Goal: Information Seeking & Learning: Learn about a topic

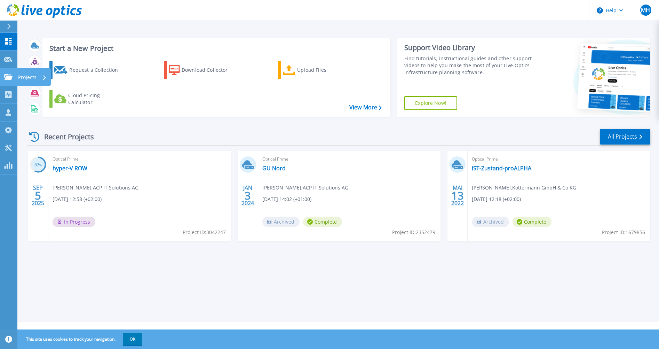
click at [9, 74] on icon at bounding box center [8, 77] width 8 height 6
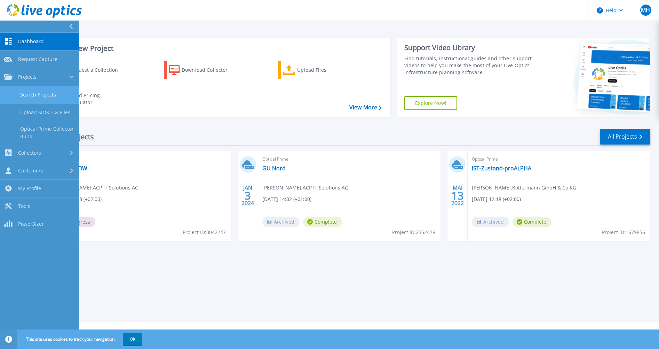
click at [32, 91] on link "Search Projects" at bounding box center [39, 95] width 79 height 18
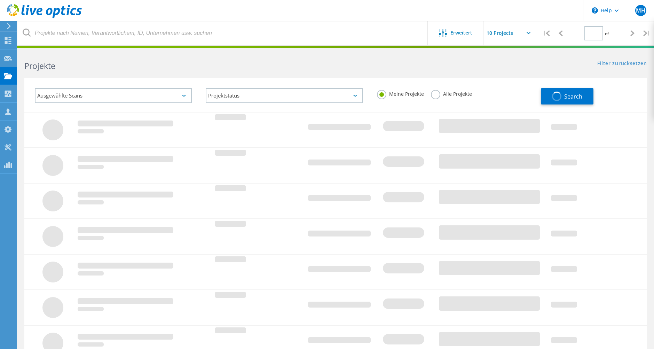
type input "1"
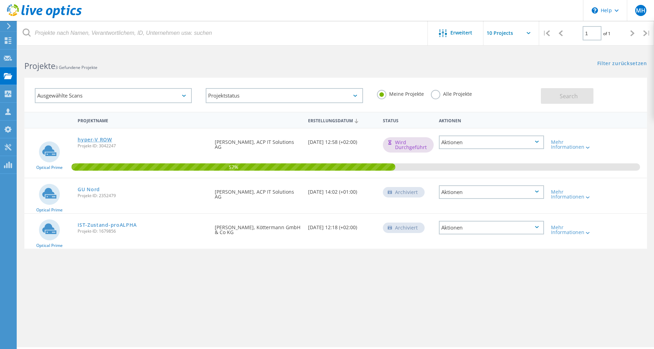
click at [100, 138] on link "hyper-V ROW" at bounding box center [95, 139] width 34 height 5
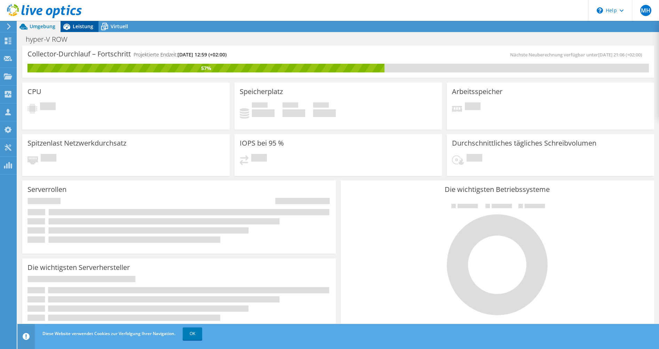
click at [82, 25] on span "Leistung" at bounding box center [83, 26] width 21 height 7
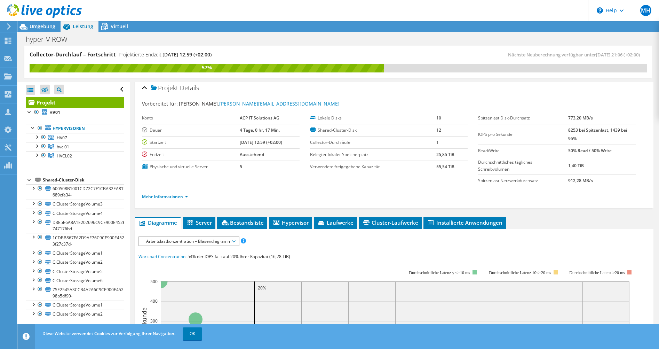
scroll to position [1, 0]
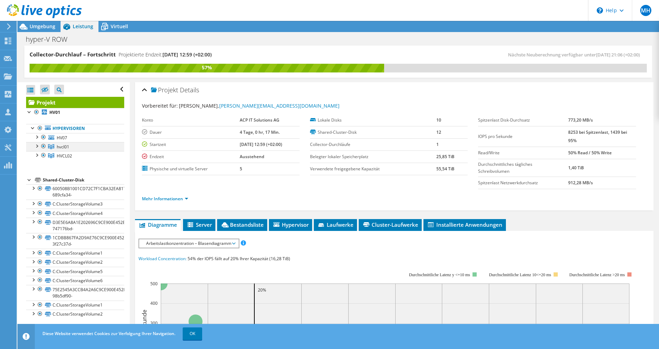
click at [38, 145] on div at bounding box center [36, 145] width 7 height 7
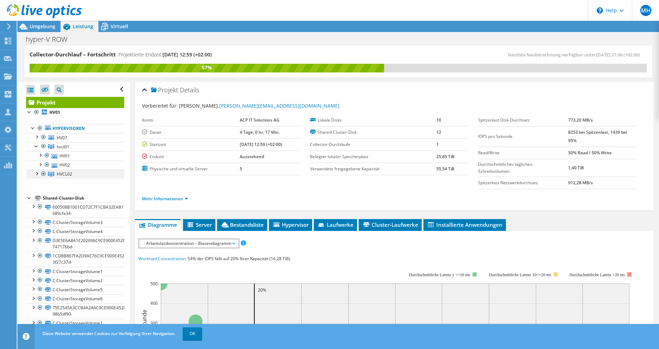
click at [37, 173] on div at bounding box center [36, 172] width 7 height 7
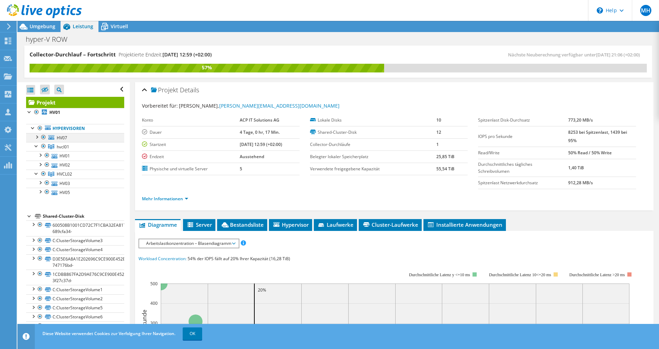
click at [37, 135] on div at bounding box center [36, 136] width 7 height 7
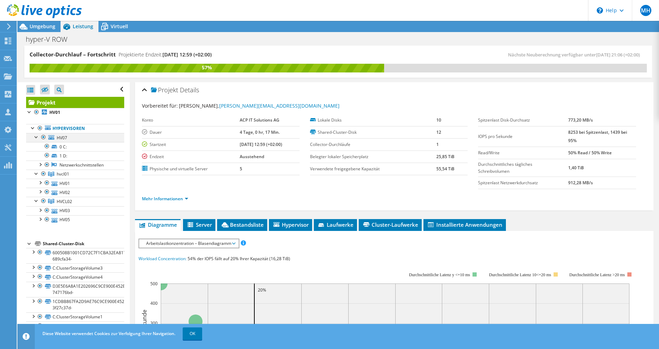
click at [37, 135] on div at bounding box center [36, 136] width 7 height 7
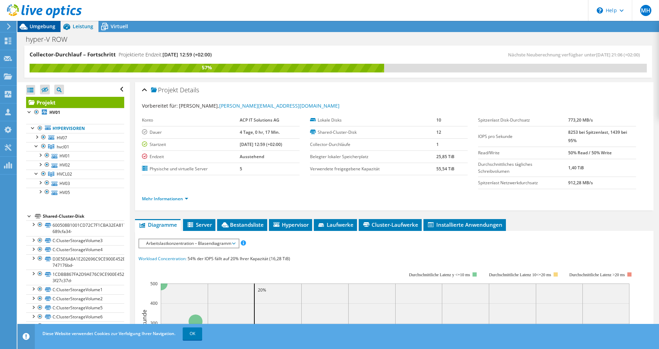
click at [39, 26] on span "Umgebung" at bounding box center [43, 26] width 26 height 7
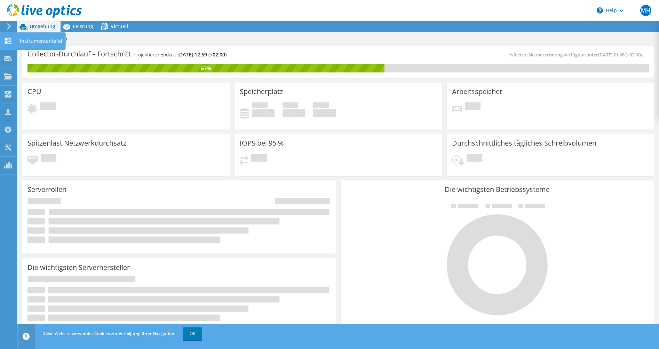
click at [6, 41] on icon at bounding box center [8, 41] width 8 height 7
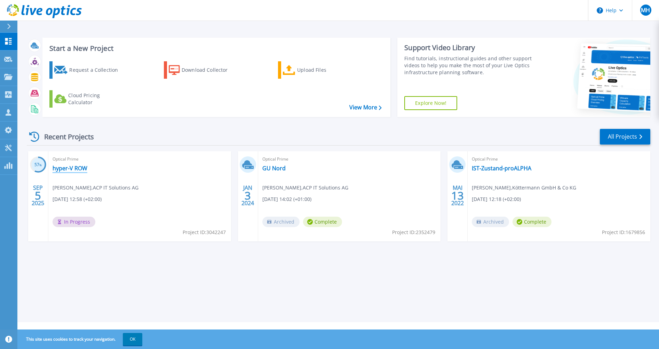
click at [62, 167] on link "hyper-V ROW" at bounding box center [70, 168] width 35 height 7
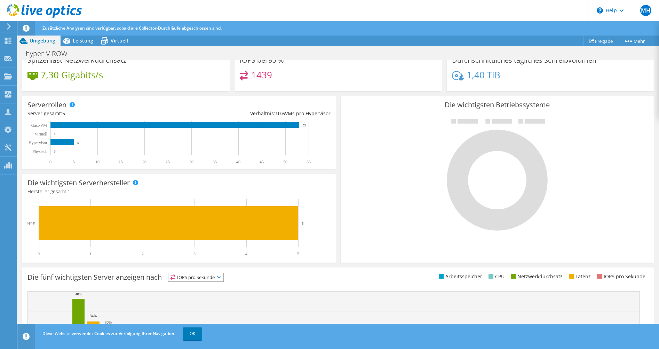
scroll to position [157, 0]
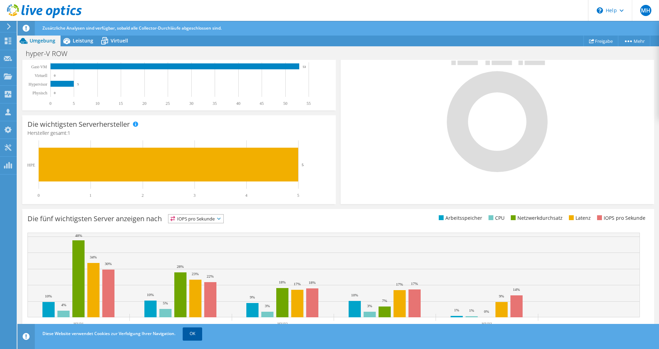
click at [195, 333] on link "OK" at bounding box center [192, 333] width 19 height 13
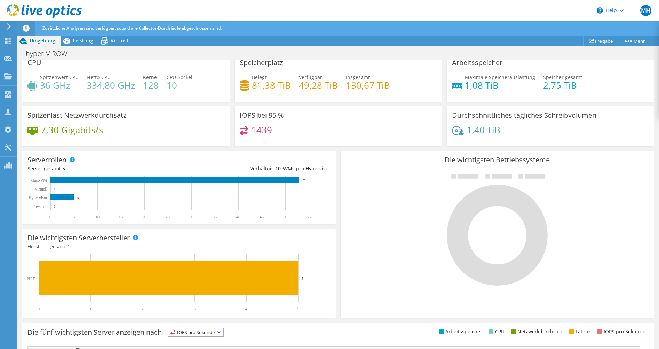
scroll to position [0, 0]
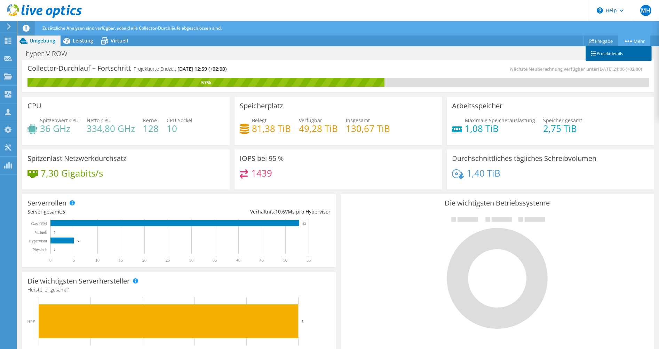
click at [615, 54] on link "Projektdetails" at bounding box center [618, 53] width 66 height 15
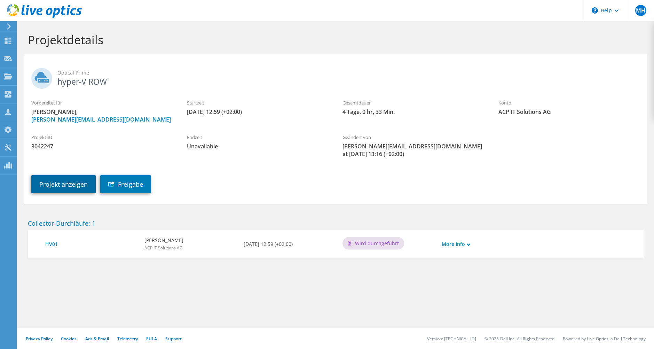
click at [74, 184] on link "Projekt anzeigen" at bounding box center [63, 184] width 64 height 18
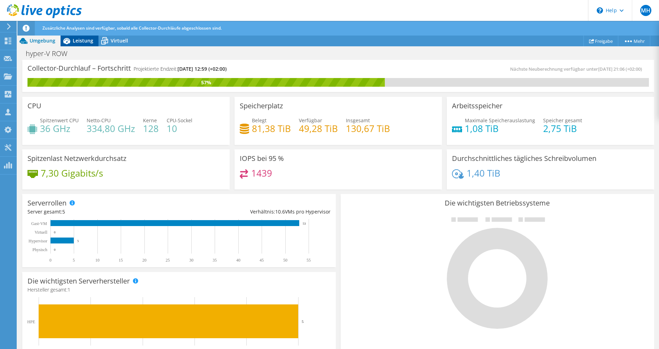
click at [81, 41] on span "Leistung" at bounding box center [83, 40] width 21 height 7
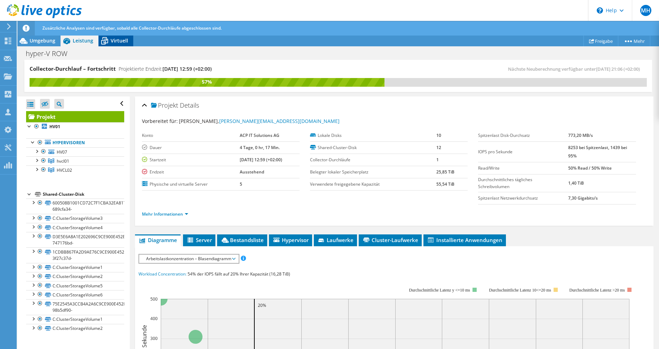
click at [118, 41] on span "Virtuell" at bounding box center [119, 40] width 17 height 7
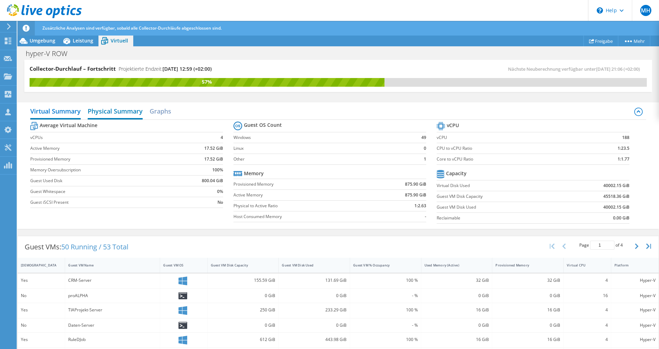
click at [107, 111] on h2 "Physical Summary" at bounding box center [115, 111] width 55 height 15
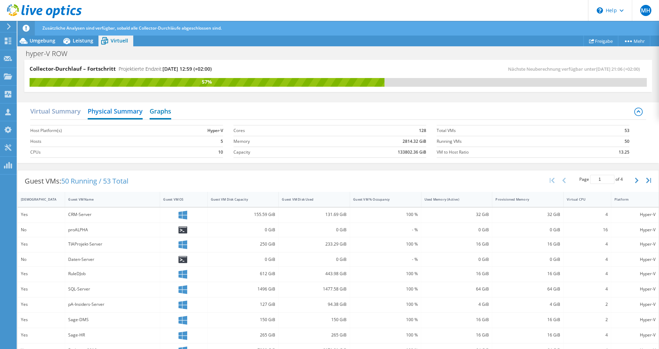
click at [160, 111] on h2 "Graphs" at bounding box center [161, 111] width 22 height 15
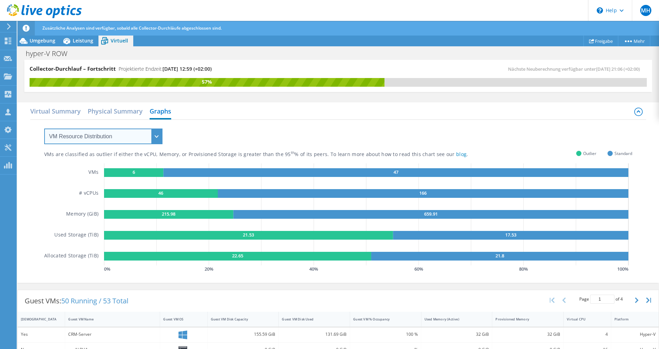
click at [156, 135] on select "VM Resource Distribution Provisioning Contrast Over Provisioning" at bounding box center [103, 136] width 118 height 16
click at [77, 40] on span "Leistung" at bounding box center [83, 40] width 21 height 7
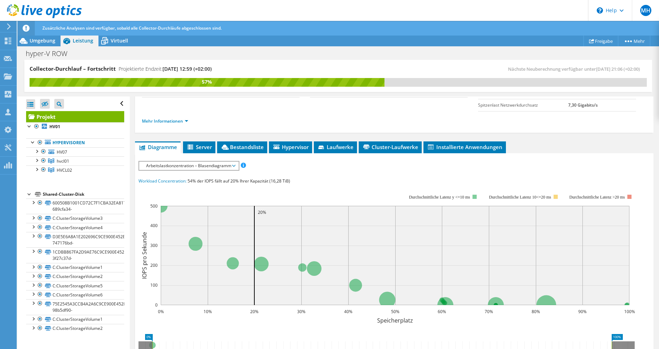
scroll to position [104, 0]
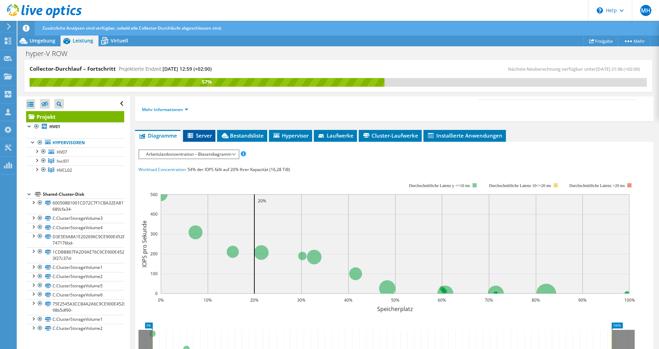
click at [201, 134] on span "Server" at bounding box center [198, 135] width 25 height 7
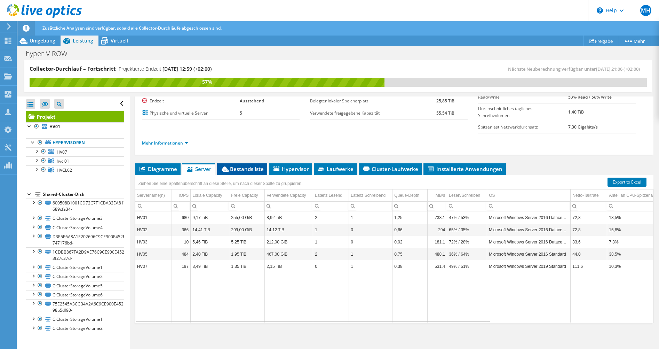
click at [246, 168] on span "Bestandsliste" at bounding box center [242, 168] width 43 height 7
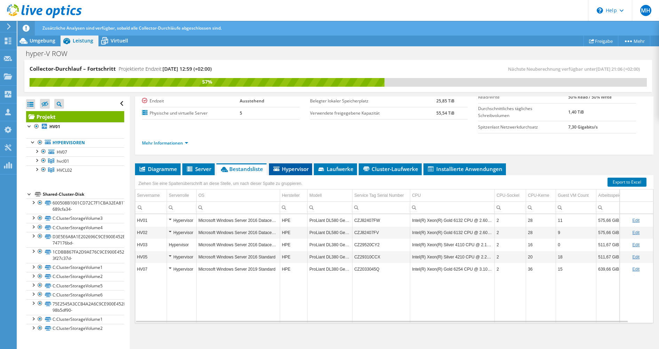
click at [291, 168] on span "Hypervisor" at bounding box center [290, 168] width 36 height 7
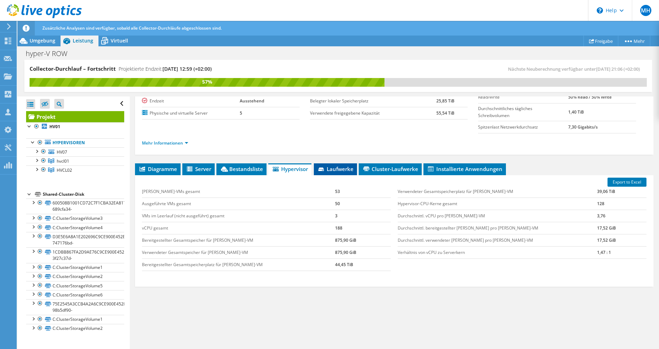
click at [338, 169] on span "Laufwerke" at bounding box center [335, 168] width 36 height 7
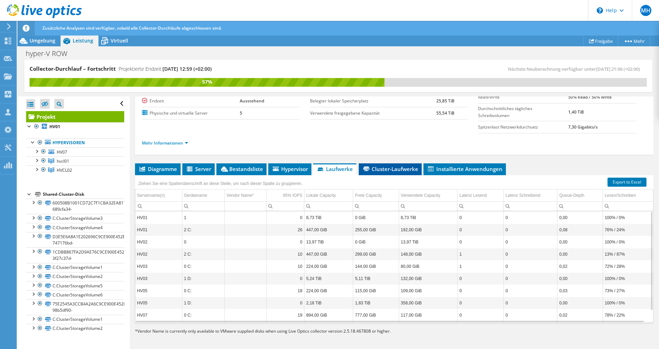
click at [385, 167] on span "Cluster-Laufwerke" at bounding box center [390, 168] width 56 height 7
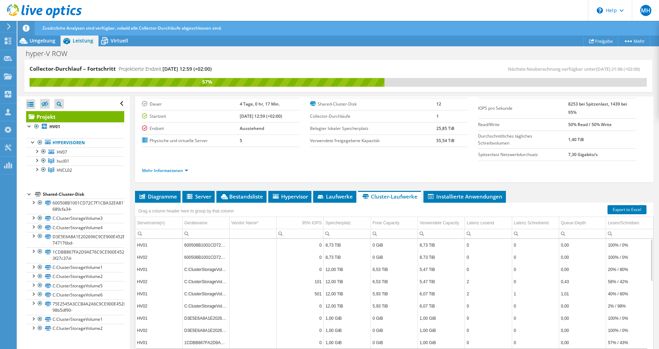
scroll to position [0, 0]
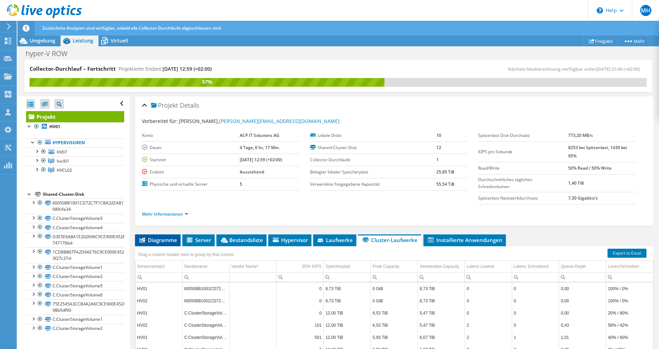
click at [162, 239] on span "Diagramme" at bounding box center [157, 239] width 39 height 7
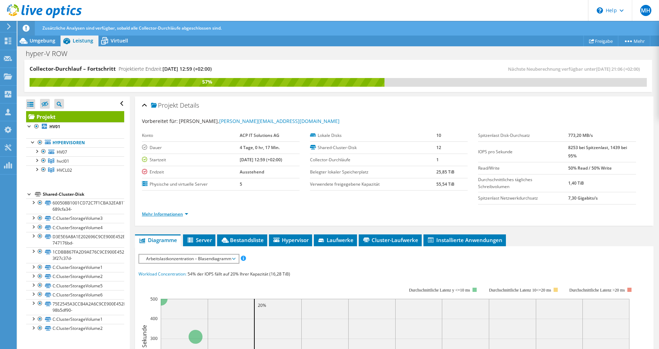
click at [162, 214] on link "Mehr Informationen" at bounding box center [165, 214] width 46 height 6
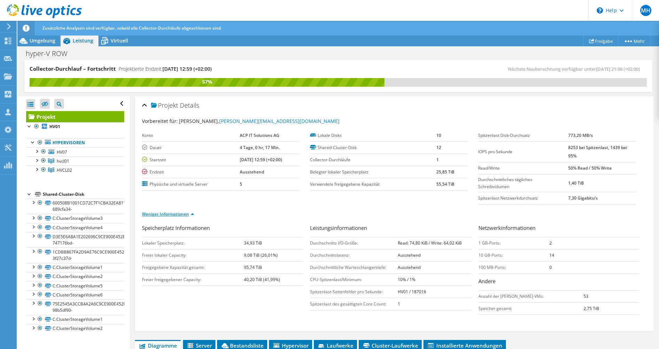
click at [162, 214] on link "Weniger Informationen" at bounding box center [168, 214] width 52 height 6
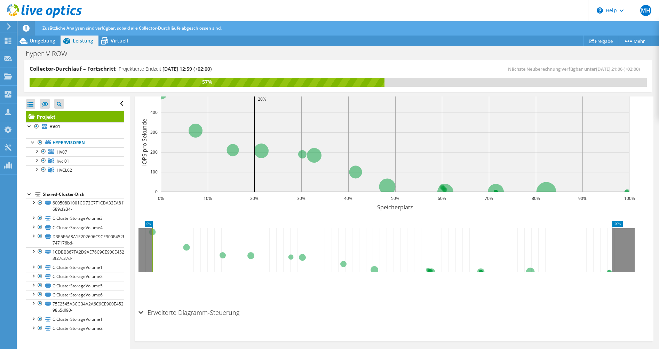
scroll to position [210, 0]
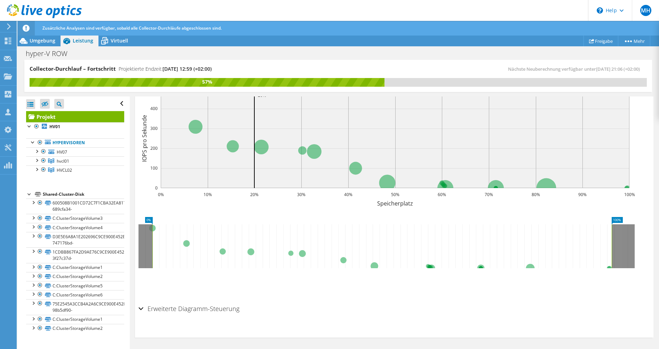
click at [140, 307] on div "Erweiterte Diagramm-Steuerung" at bounding box center [393, 308] width 511 height 15
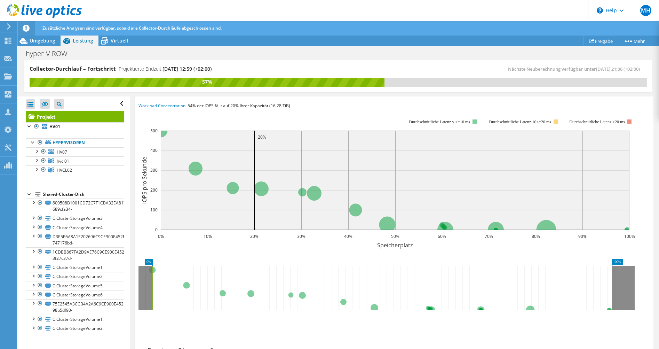
scroll to position [0, 0]
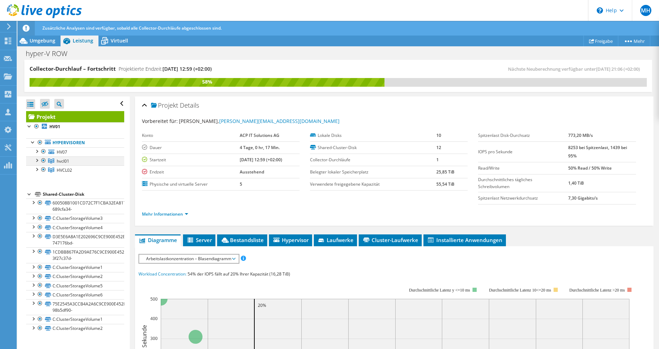
click at [37, 160] on div at bounding box center [36, 159] width 7 height 7
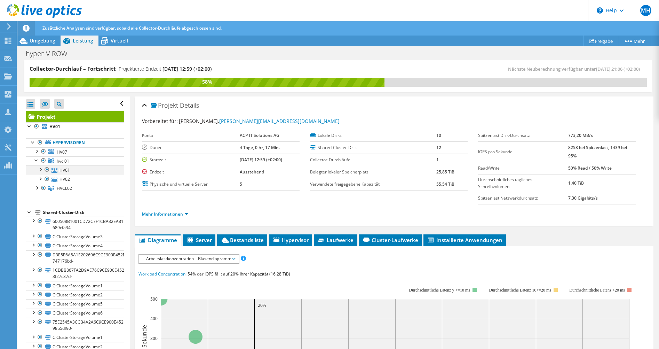
click at [40, 169] on div at bounding box center [40, 168] width 7 height 7
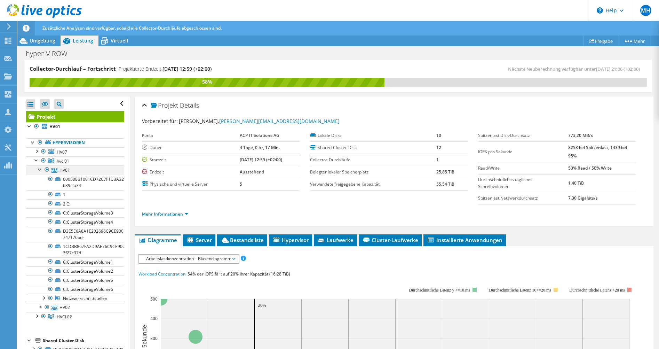
click at [40, 169] on div at bounding box center [40, 168] width 7 height 7
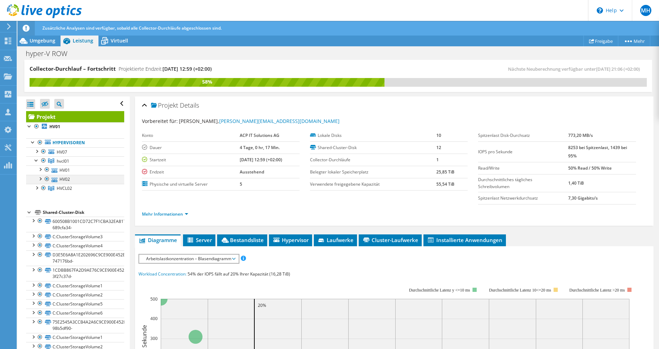
click at [40, 178] on div at bounding box center [40, 178] width 7 height 7
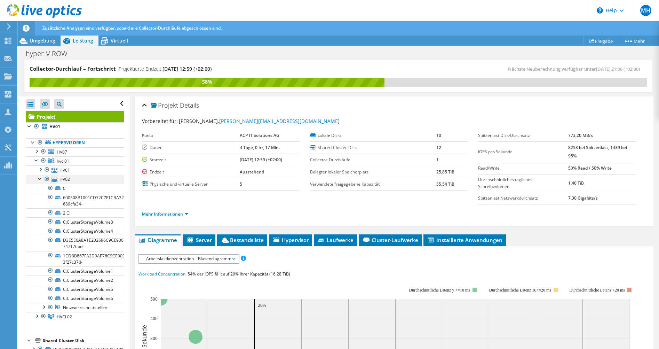
click at [40, 178] on div at bounding box center [40, 178] width 7 height 7
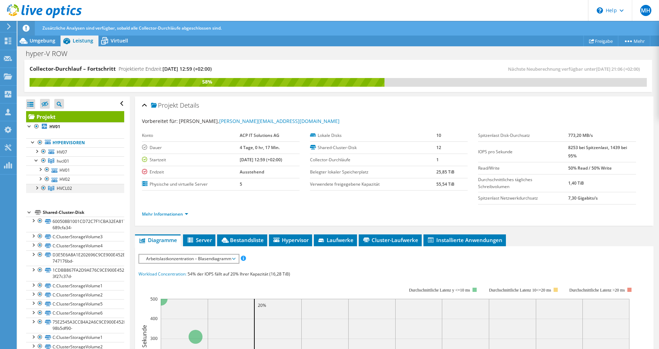
click at [37, 187] on div at bounding box center [36, 187] width 7 height 7
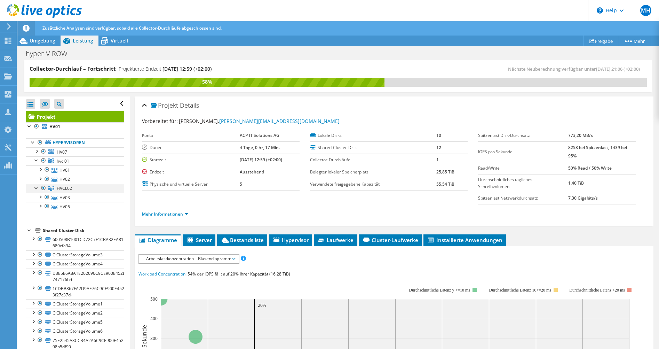
click at [37, 187] on div at bounding box center [36, 187] width 7 height 7
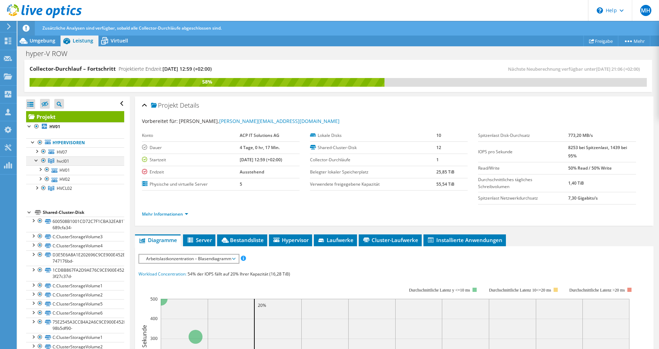
click at [36, 161] on div at bounding box center [36, 159] width 7 height 7
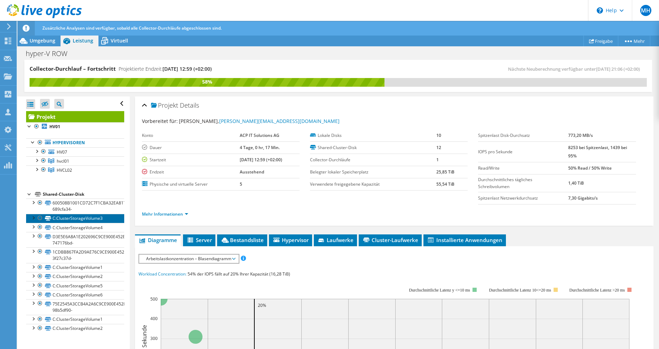
click at [71, 218] on link "C:ClusterStorageVolume3" at bounding box center [75, 218] width 98 height 9
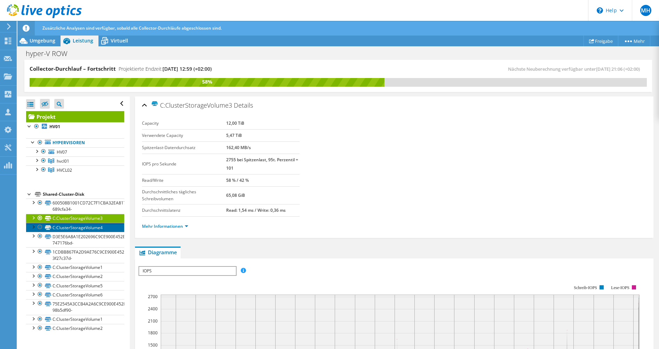
click at [72, 228] on link "C:ClusterStorageVolume4" at bounding box center [75, 227] width 98 height 9
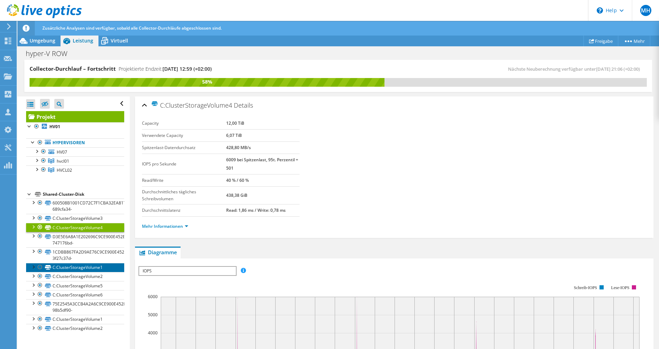
click at [66, 267] on link "C:ClusterStorageVolume1" at bounding box center [75, 267] width 98 height 9
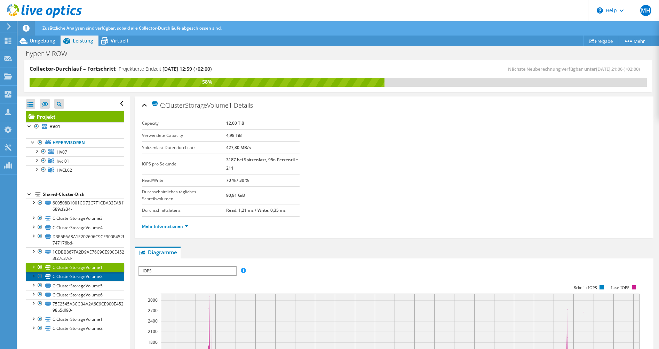
click at [65, 275] on link "C:ClusterStorageVolume2" at bounding box center [75, 276] width 98 height 9
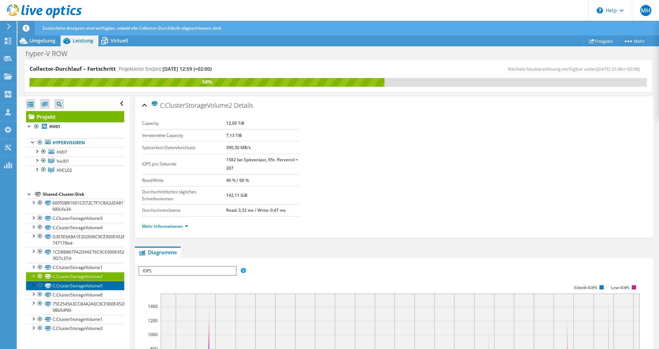
click at [63, 286] on link "C:ClusterStorageVolume5" at bounding box center [75, 285] width 98 height 9
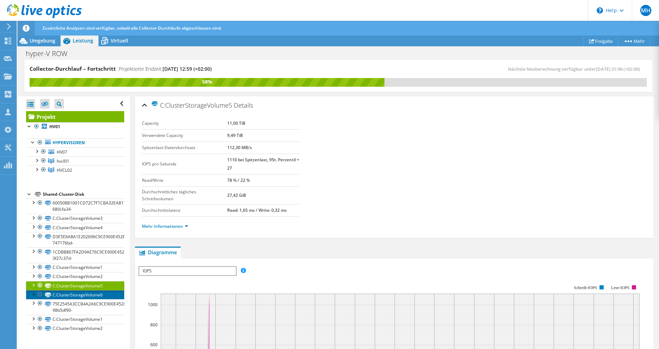
click at [73, 295] on link "C:ClusterStorageVolume6" at bounding box center [75, 294] width 98 height 9
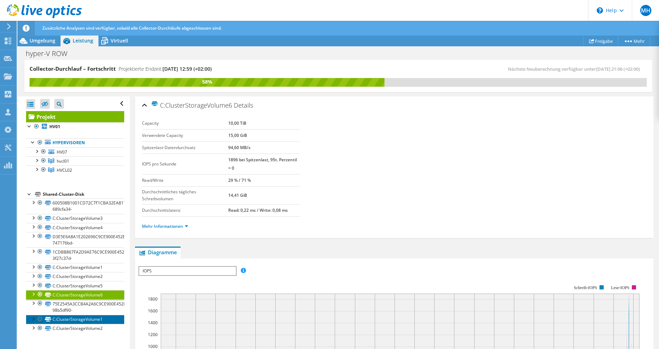
click at [73, 318] on link "C:ClusterStorageVolume1" at bounding box center [75, 318] width 98 height 9
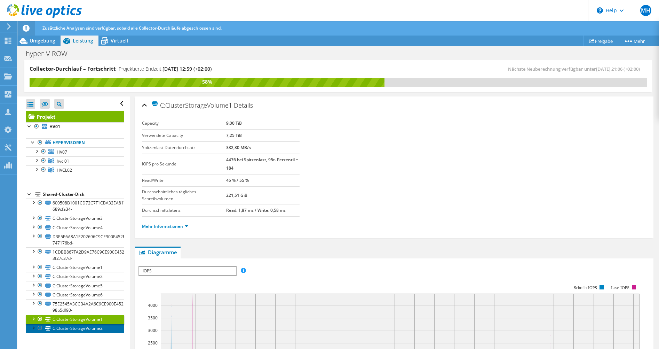
click at [72, 327] on link "C:ClusterStorageVolume2" at bounding box center [75, 327] width 98 height 9
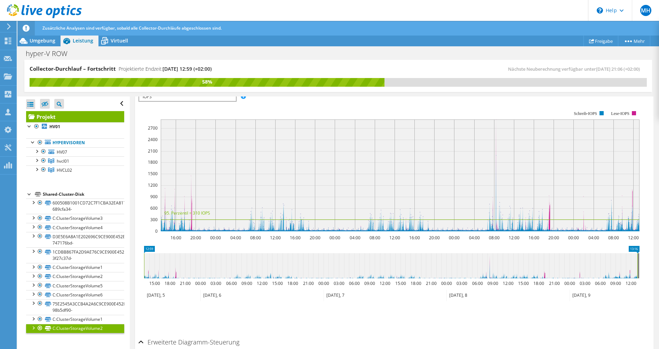
scroll to position [139, 0]
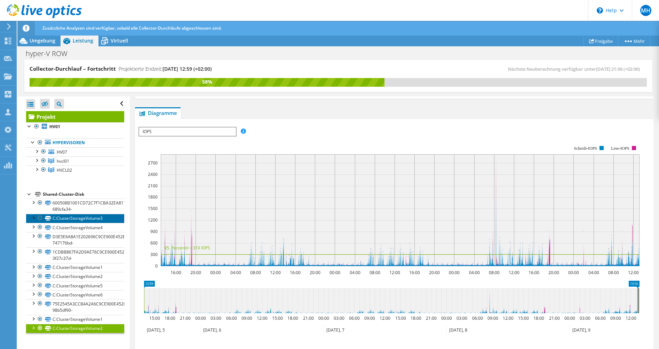
click at [74, 217] on link "C:ClusterStorageVolume3" at bounding box center [75, 218] width 98 height 9
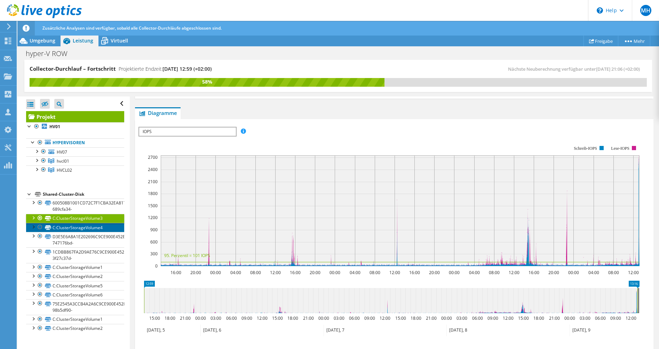
click at [76, 228] on link "C:ClusterStorageVolume4" at bounding box center [75, 227] width 98 height 9
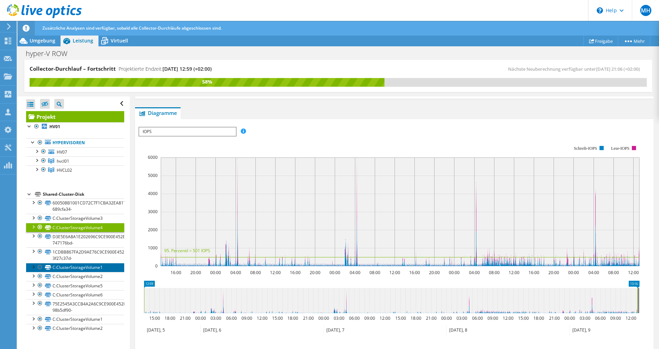
click at [75, 267] on link "C:ClusterStorageVolume1" at bounding box center [75, 267] width 98 height 9
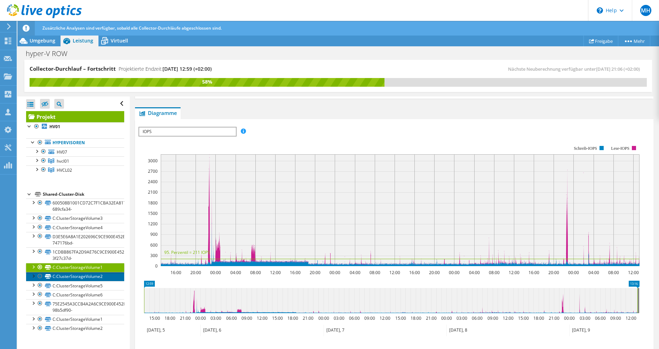
click at [75, 275] on link "C:ClusterStorageVolume2" at bounding box center [75, 276] width 98 height 9
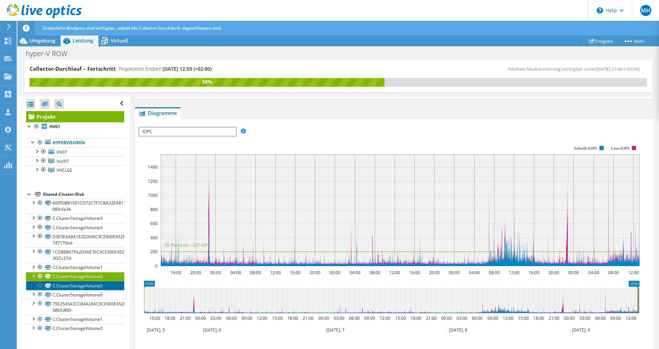
click at [67, 284] on link "C:ClusterStorageVolume5" at bounding box center [75, 285] width 98 height 9
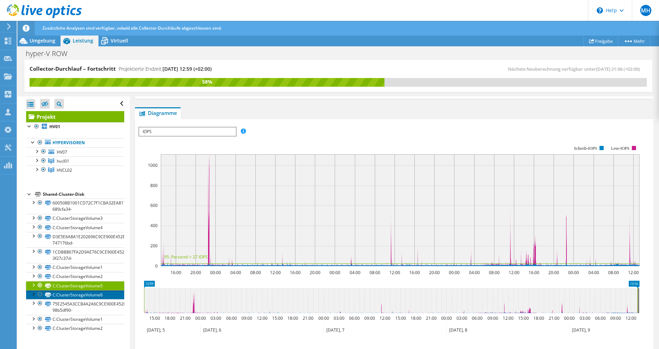
click at [70, 295] on link "C:ClusterStorageVolume6" at bounding box center [75, 294] width 98 height 9
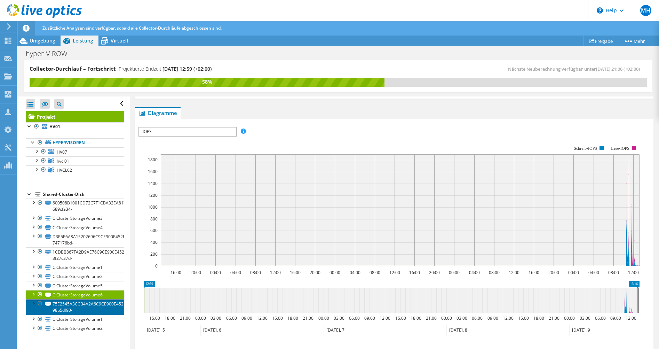
click at [69, 304] on link "75E2545A3CCB4A2A6C9CE900E452E07E-98b5df90-" at bounding box center [75, 306] width 98 height 15
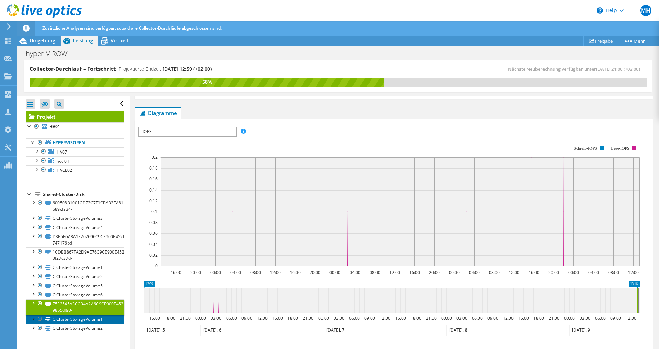
click at [72, 318] on link "C:ClusterStorageVolume1" at bounding box center [75, 318] width 98 height 9
